Goal: Obtain resource: Download file/media

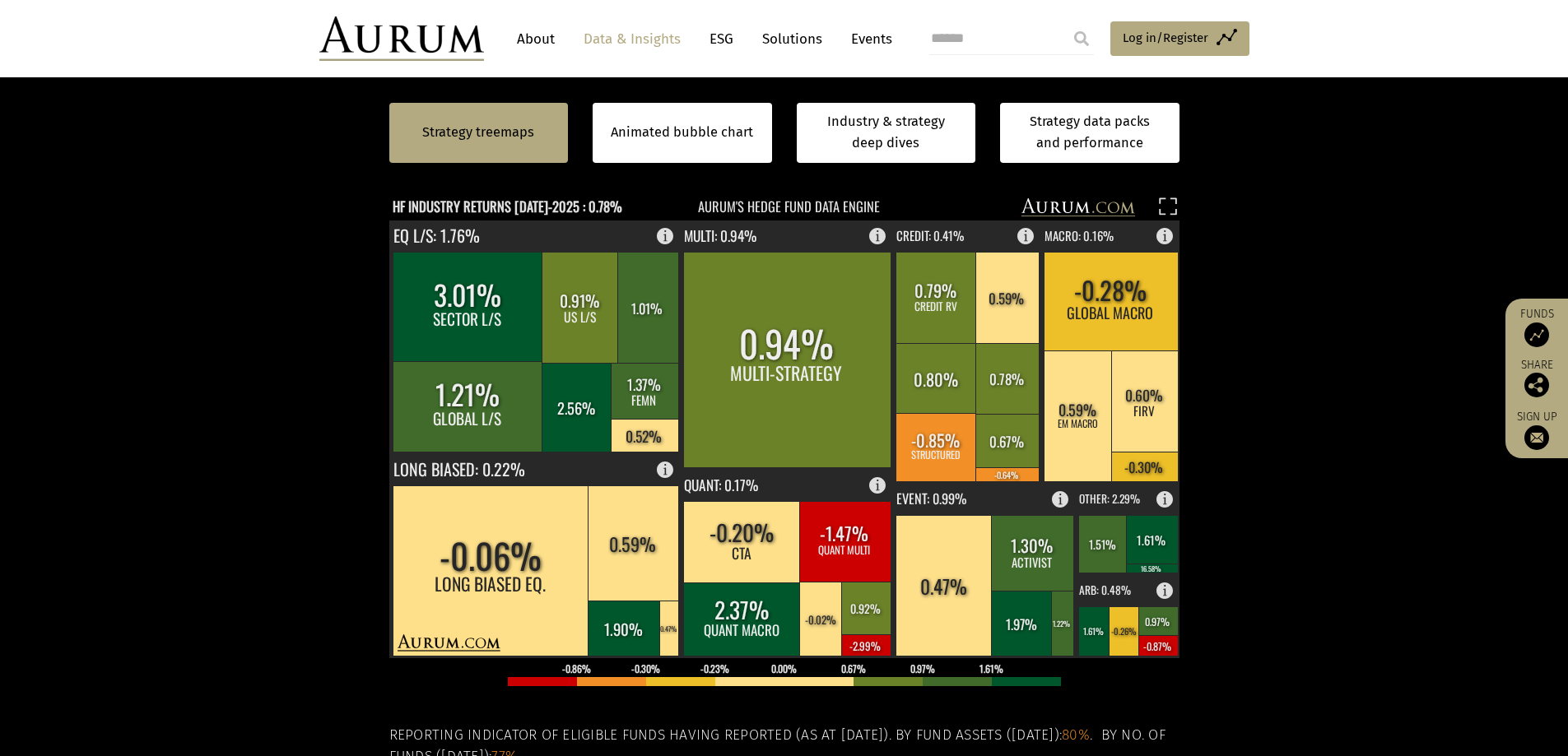
scroll to position [411, 0]
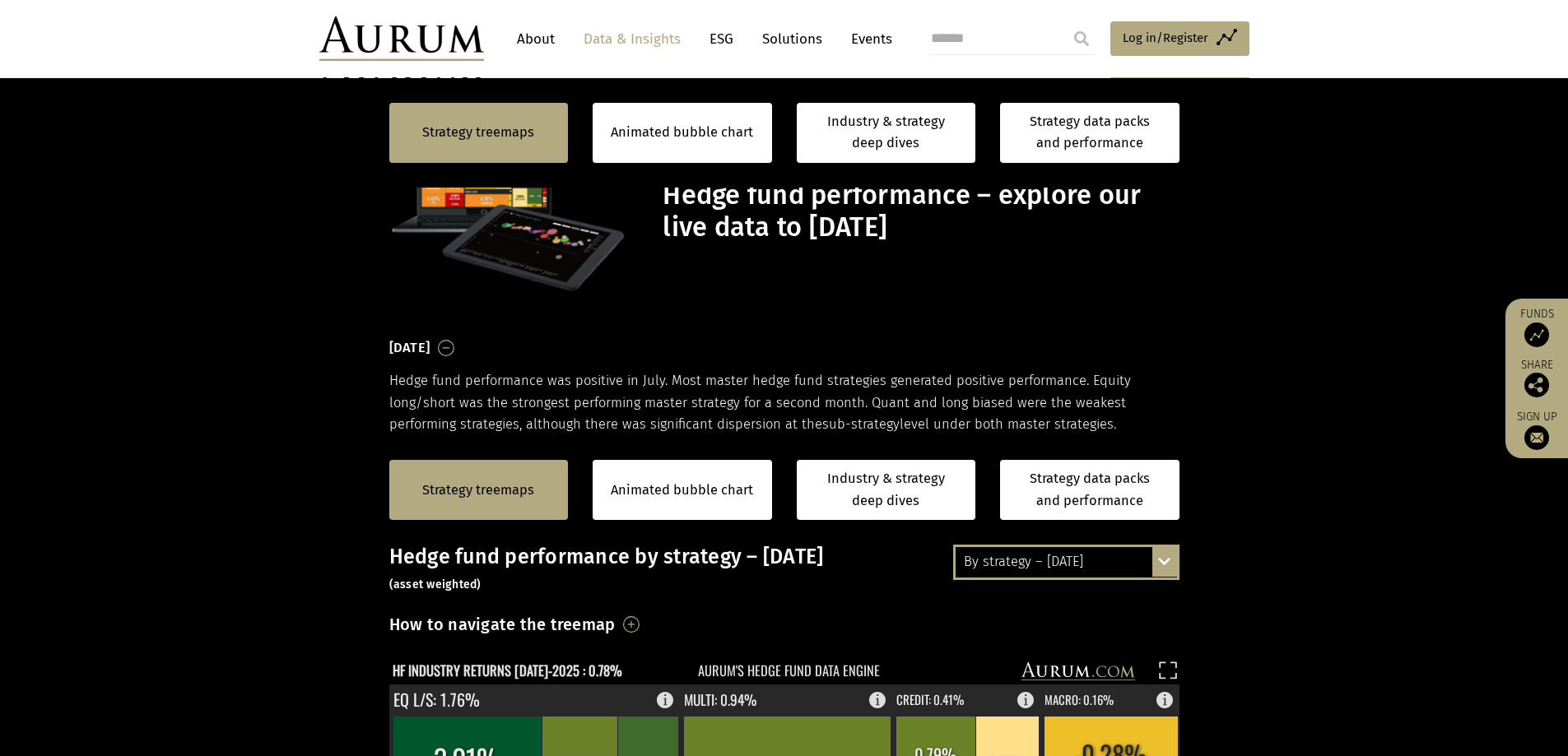
scroll to position [411, 0]
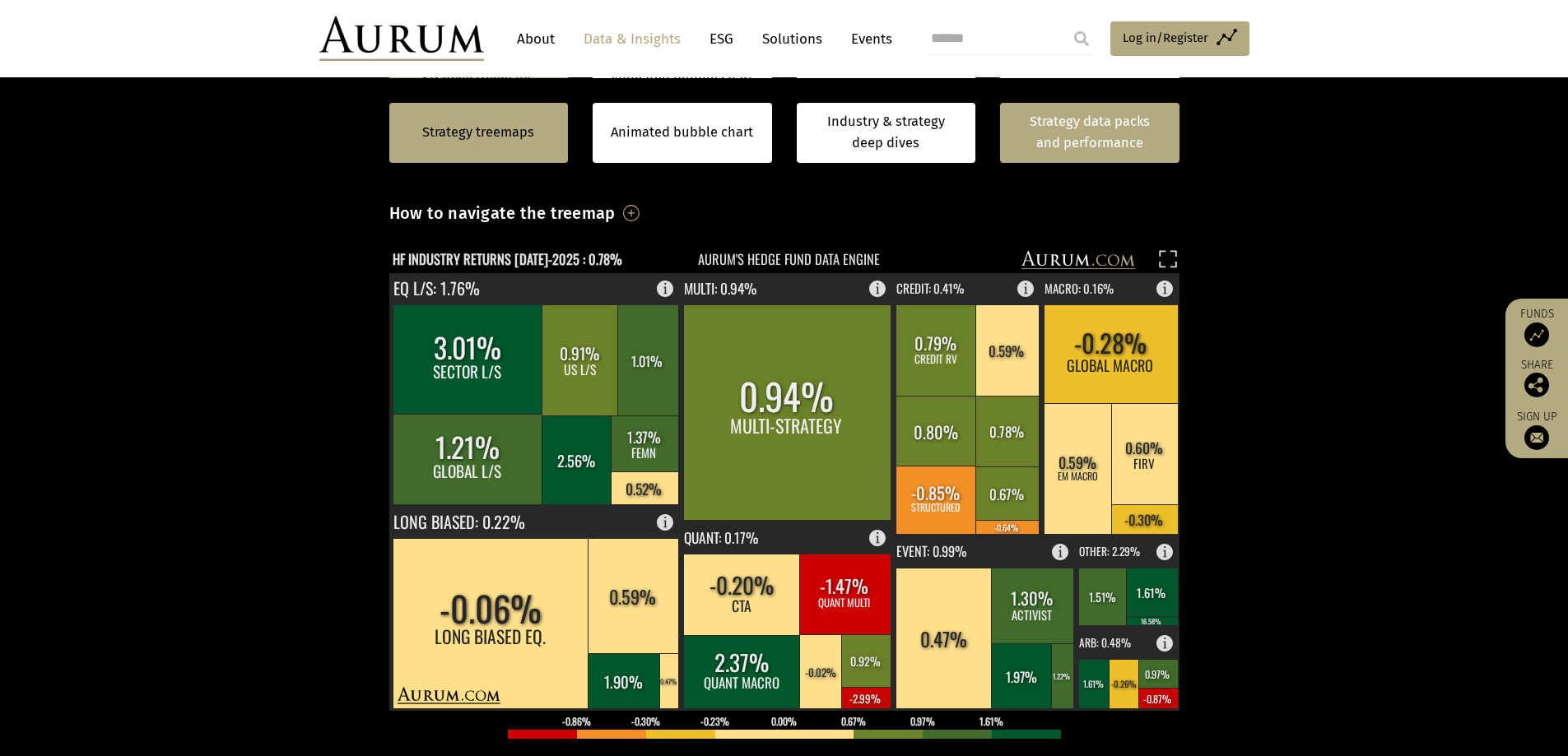
click at [1071, 150] on link "Strategy data packs and performance" at bounding box center [1089, 133] width 179 height 60
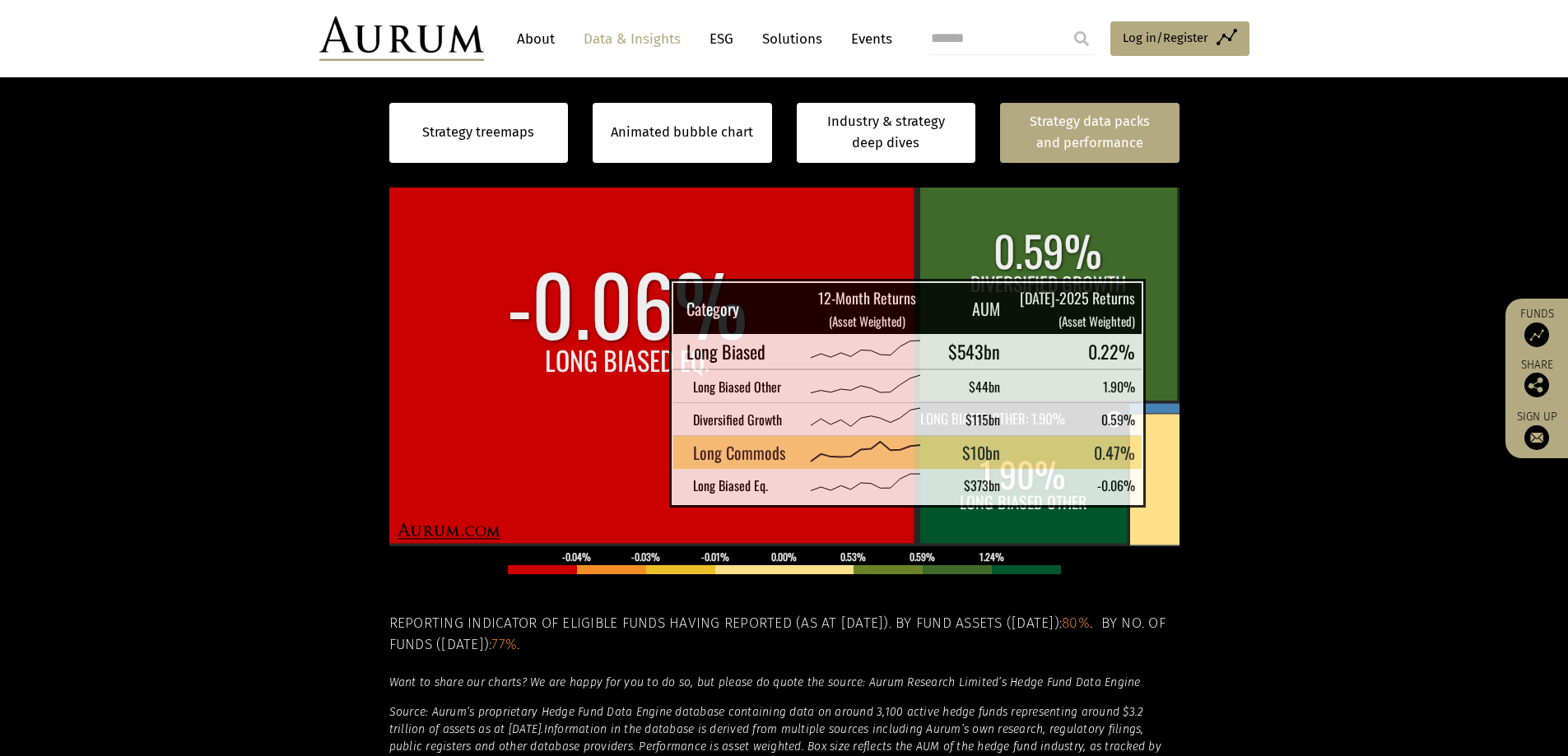
scroll to position [494, 0]
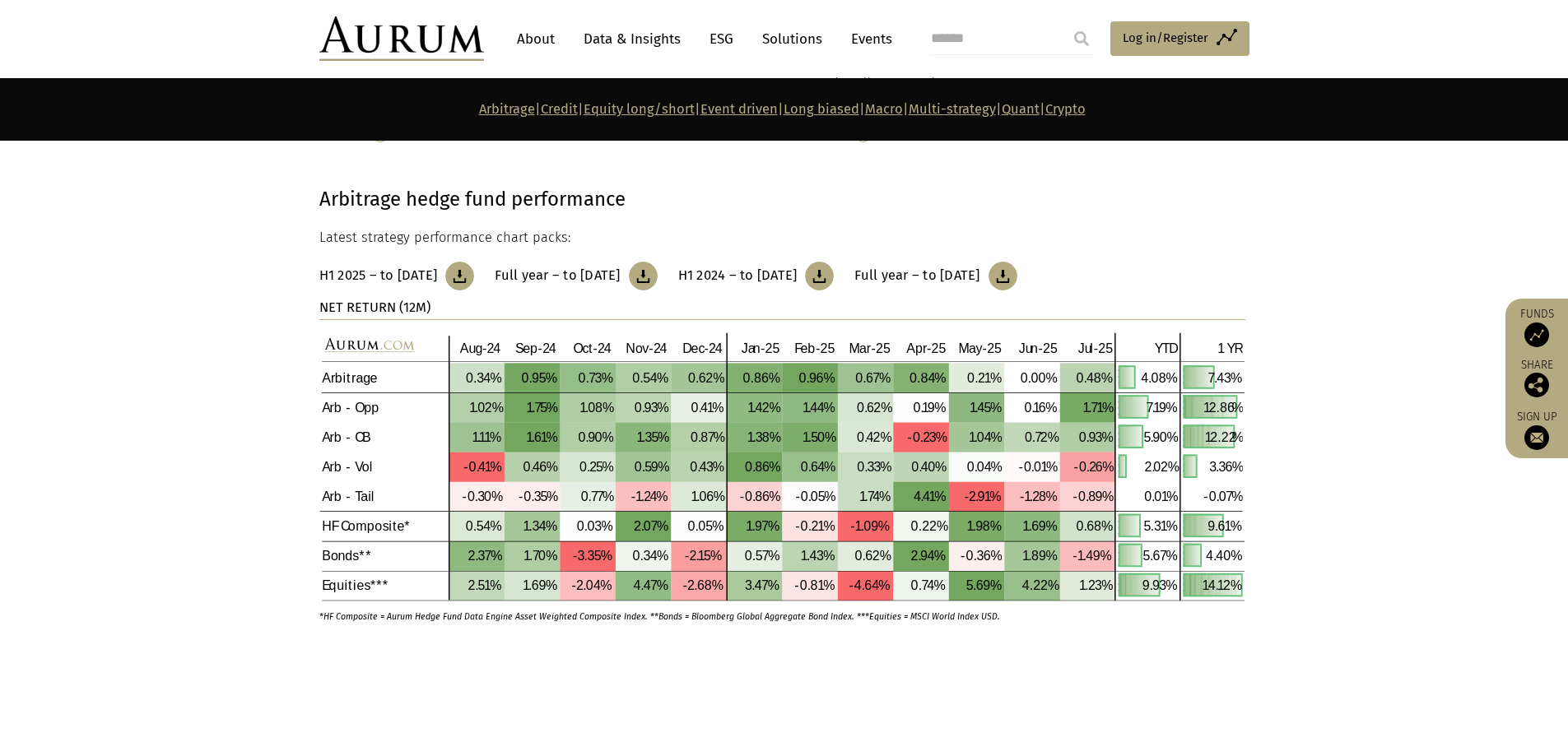
scroll to position [576, 0]
click at [619, 273] on h3 "Full year – to [DATE]" at bounding box center [558, 273] width 125 height 17
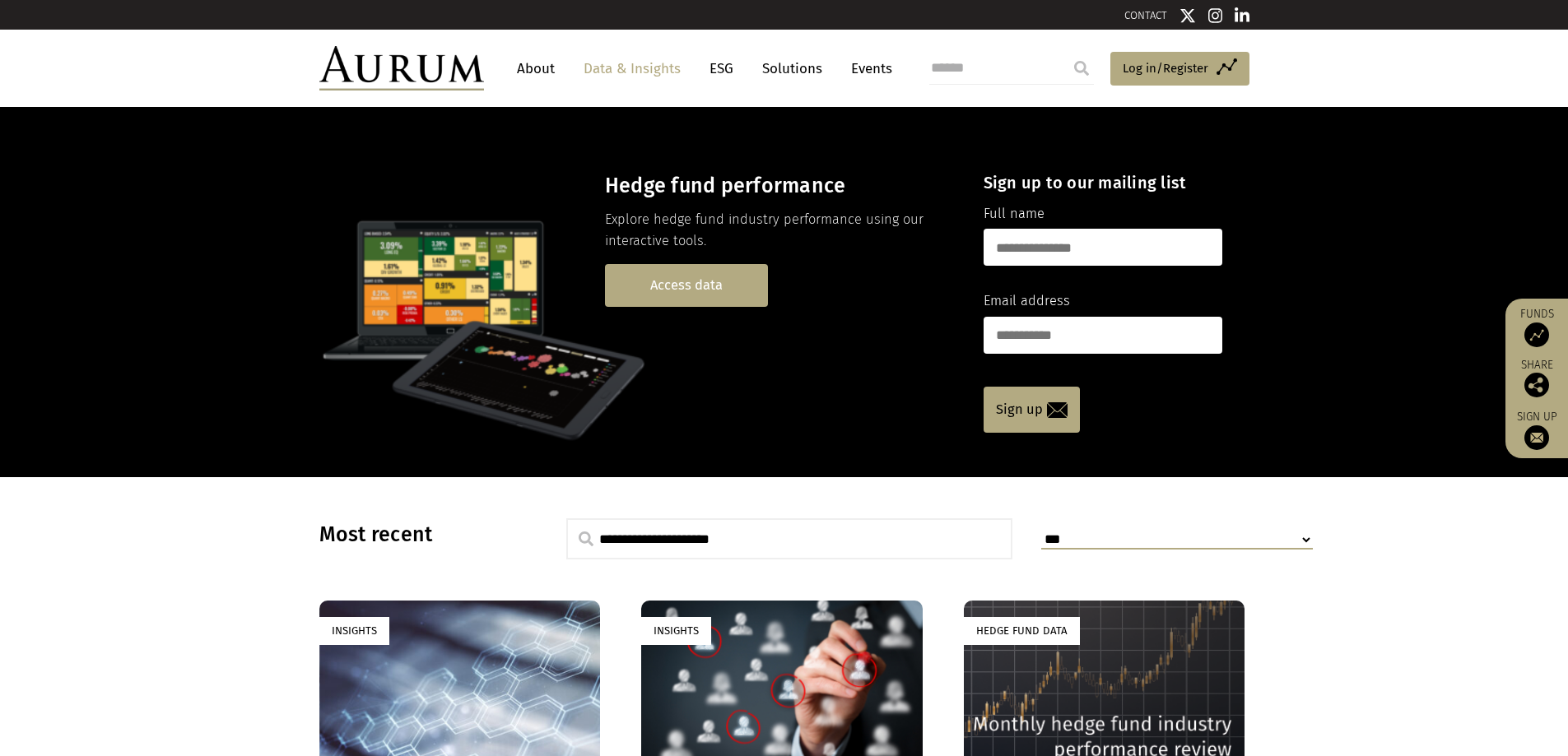
click at [714, 286] on link "Access data" at bounding box center [686, 285] width 163 height 42
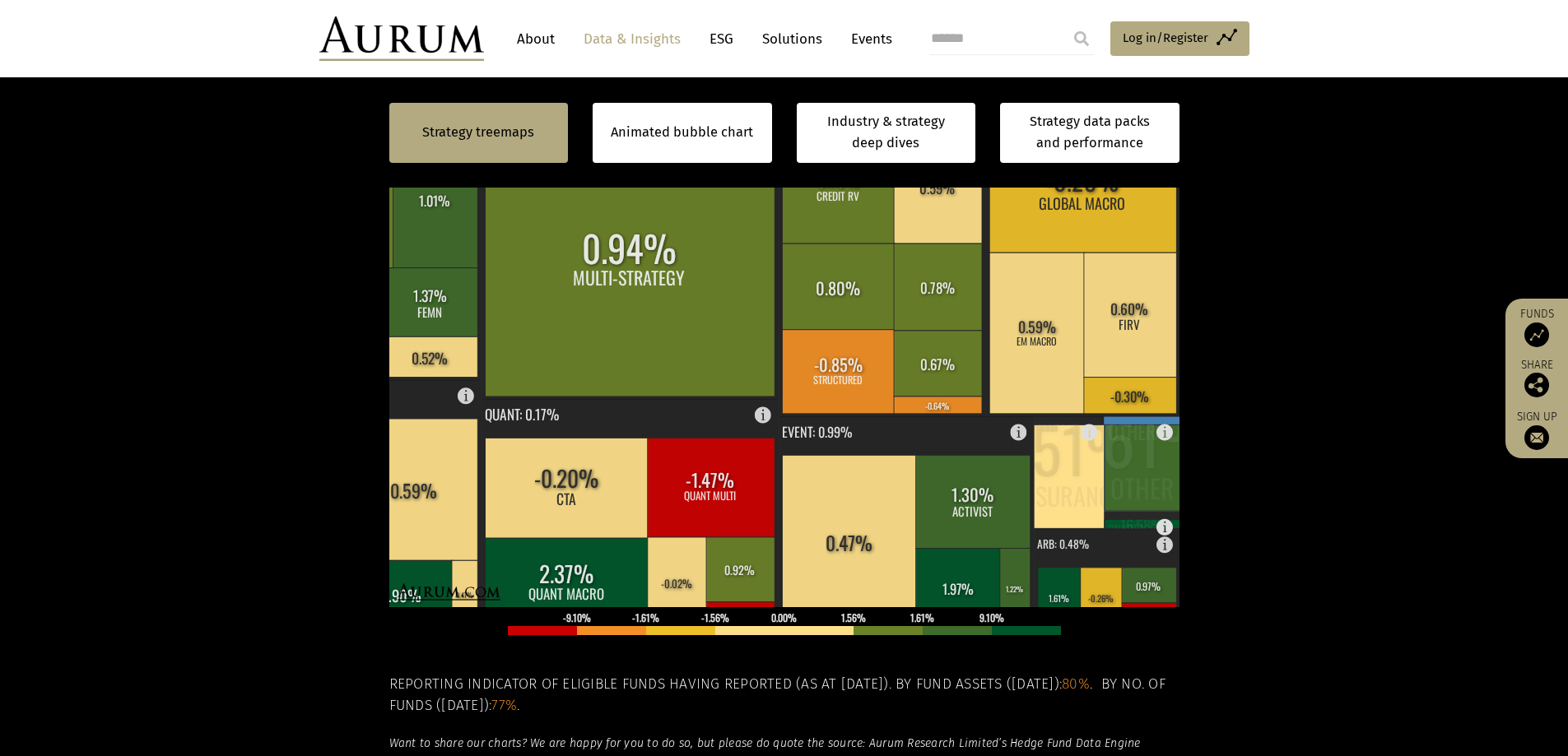
scroll to position [494, 0]
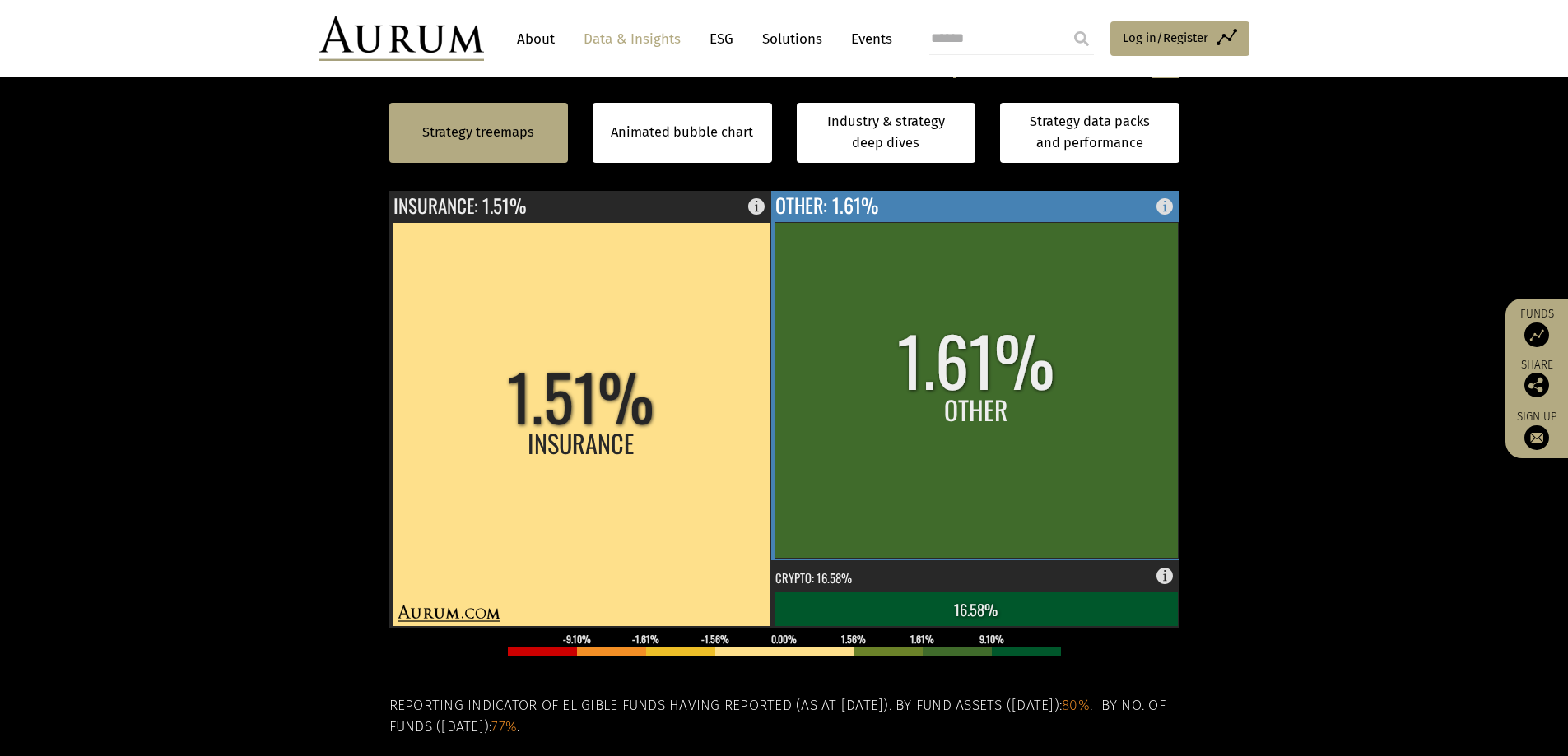
click at [1165, 200] on rect at bounding box center [1169, 202] width 19 height 23
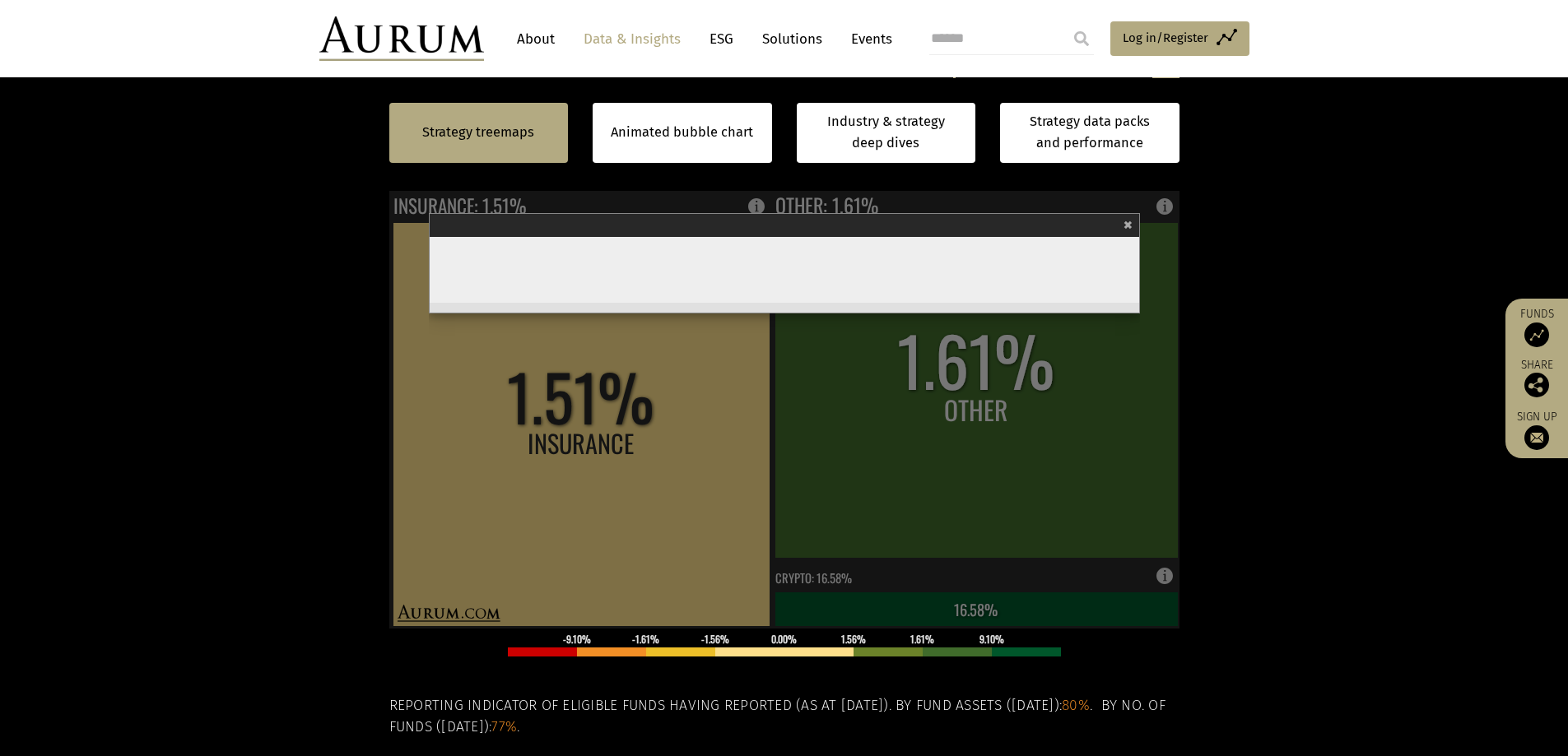
click at [1313, 235] on section "Strategy treemaps Animated bubble chart Industry & strategy deep dives Strategy…" at bounding box center [784, 456] width 1568 height 1029
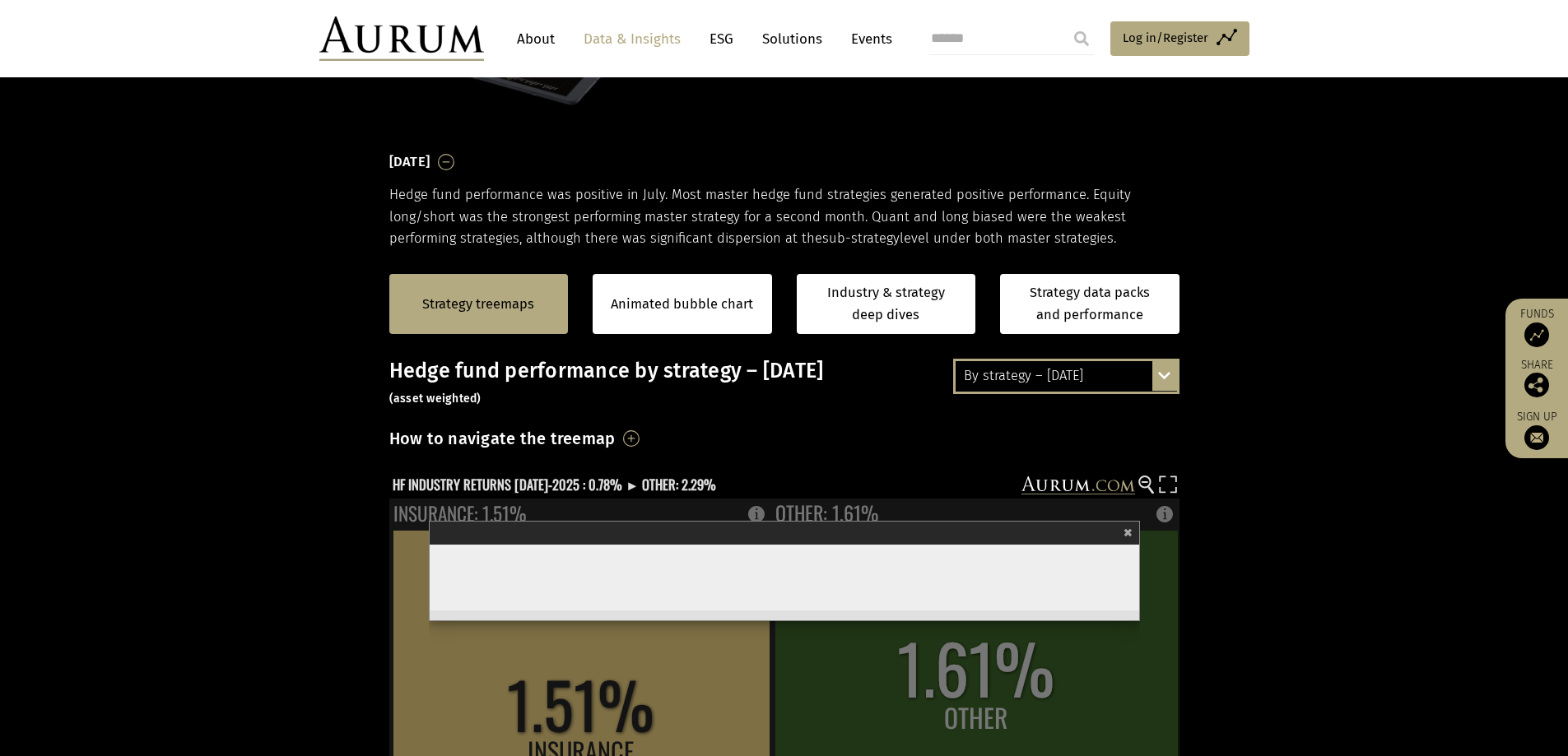
scroll to position [247, 0]
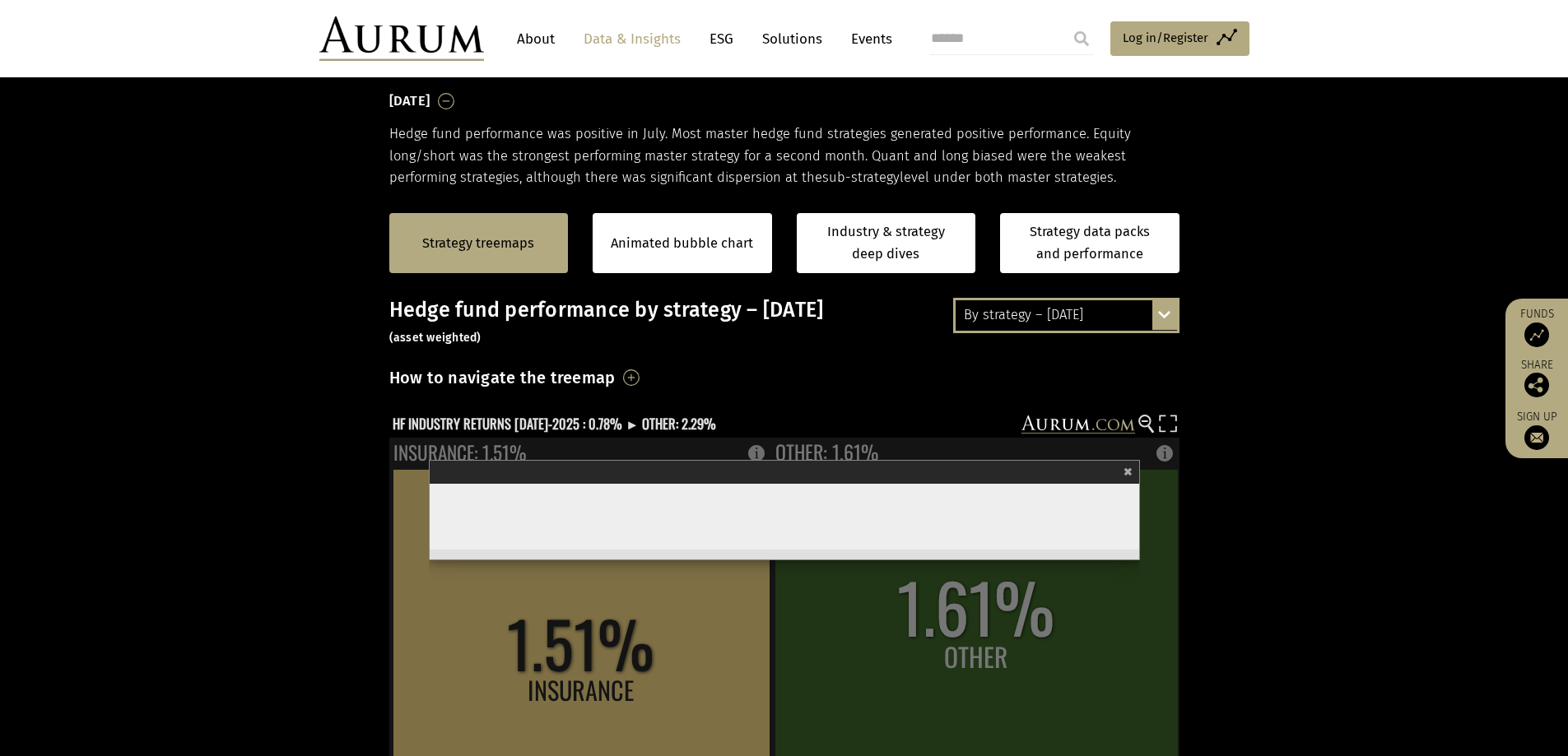
click at [1123, 469] on div "Other" at bounding box center [783, 471] width 700 height 23
click at [1126, 472] on span "×" at bounding box center [1128, 468] width 9 height 19
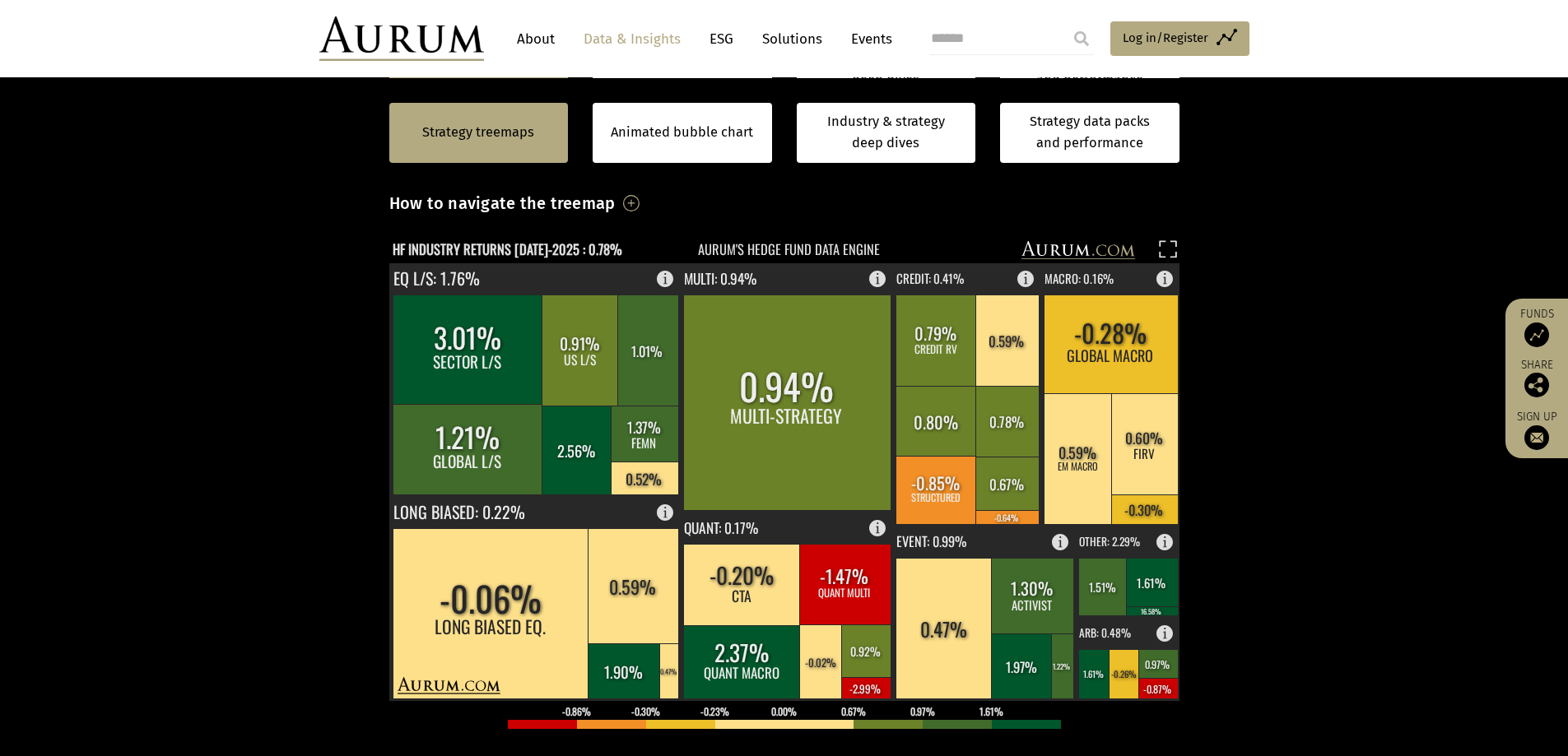
scroll to position [494, 0]
